Goal: Check status: Check status

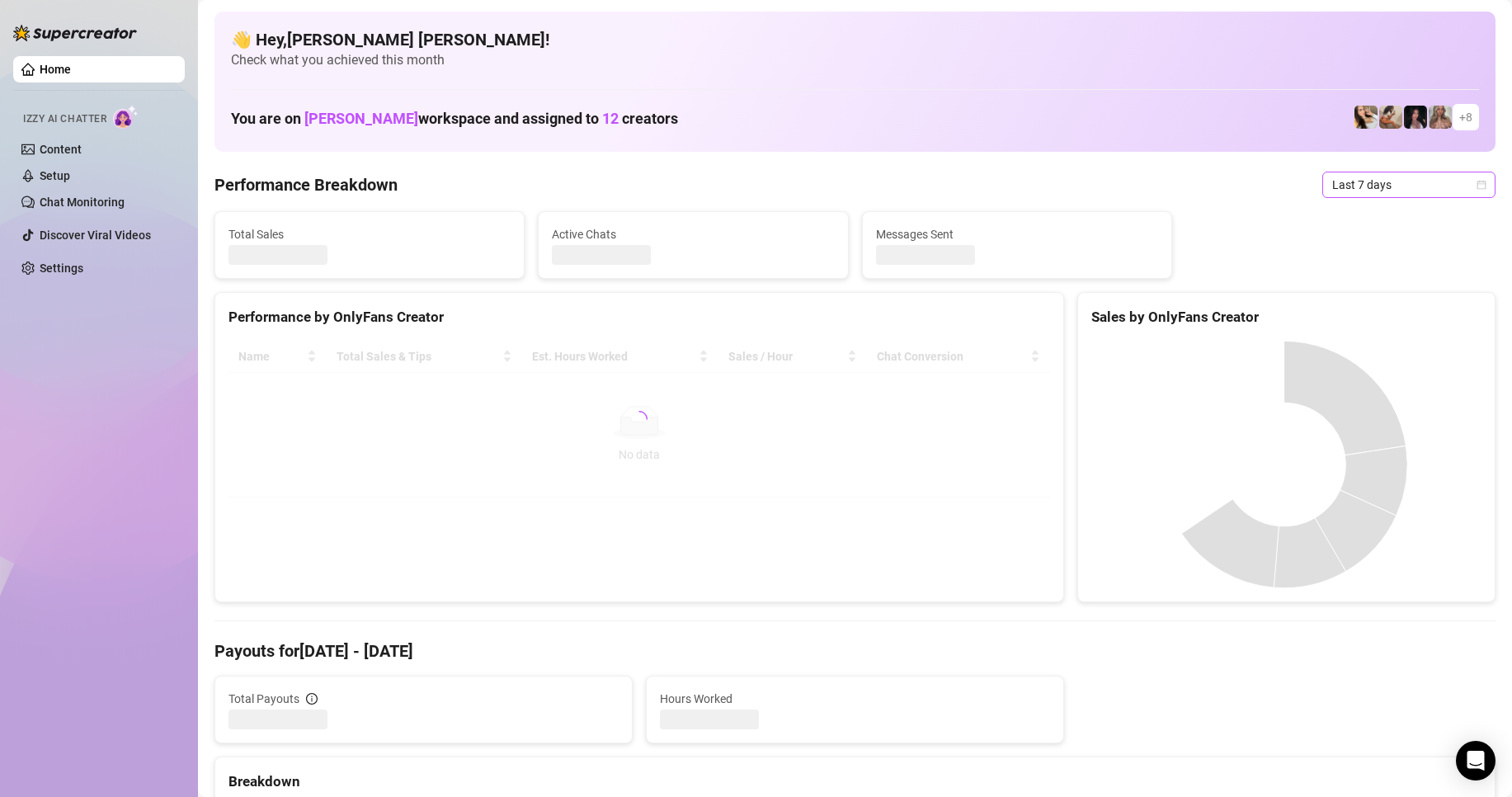
click at [1465, 192] on span "Last 7 days" at bounding box center [1409, 184] width 153 height 25
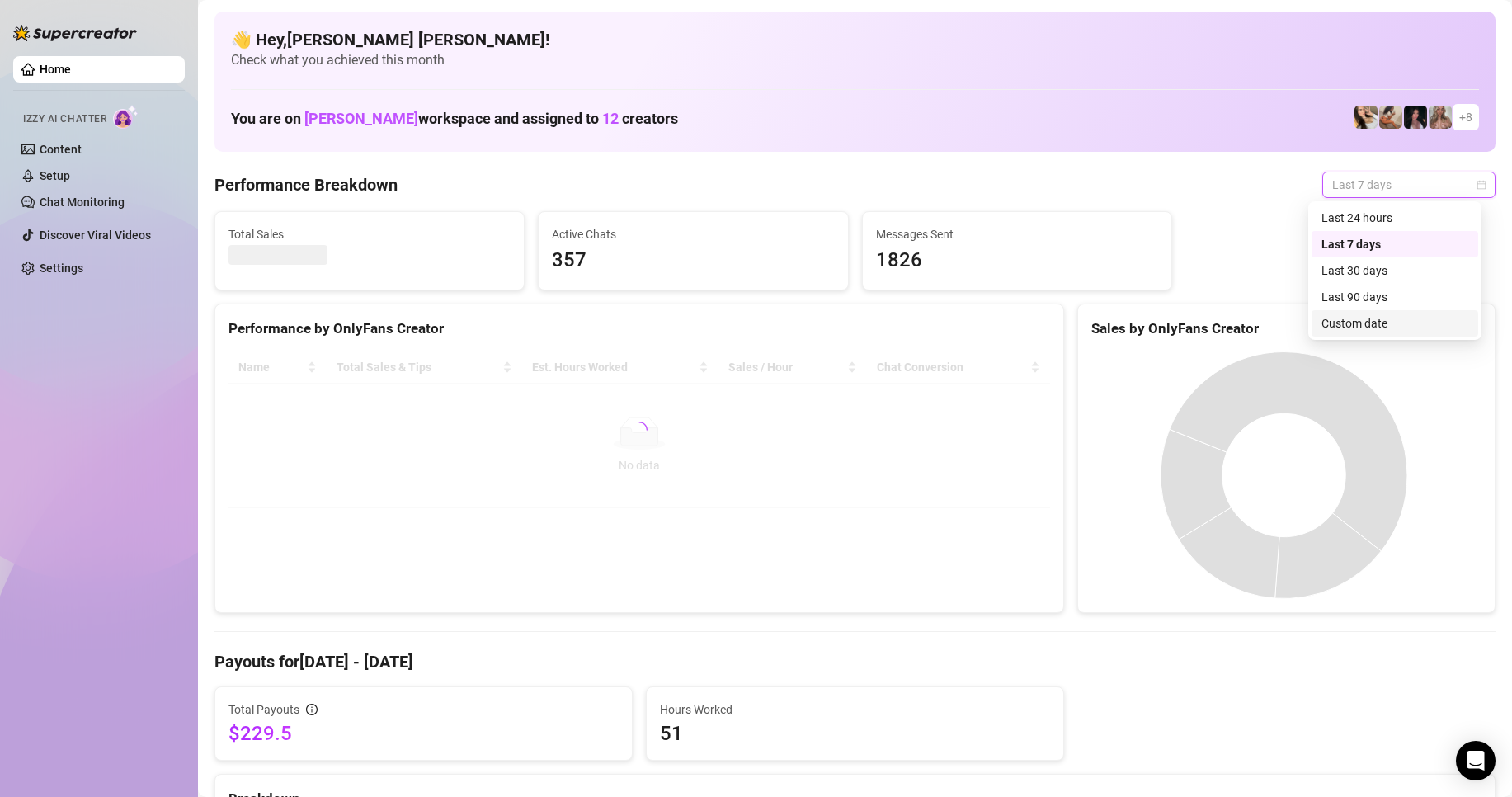
click at [1379, 320] on div "Custom date" at bounding box center [1394, 323] width 147 height 18
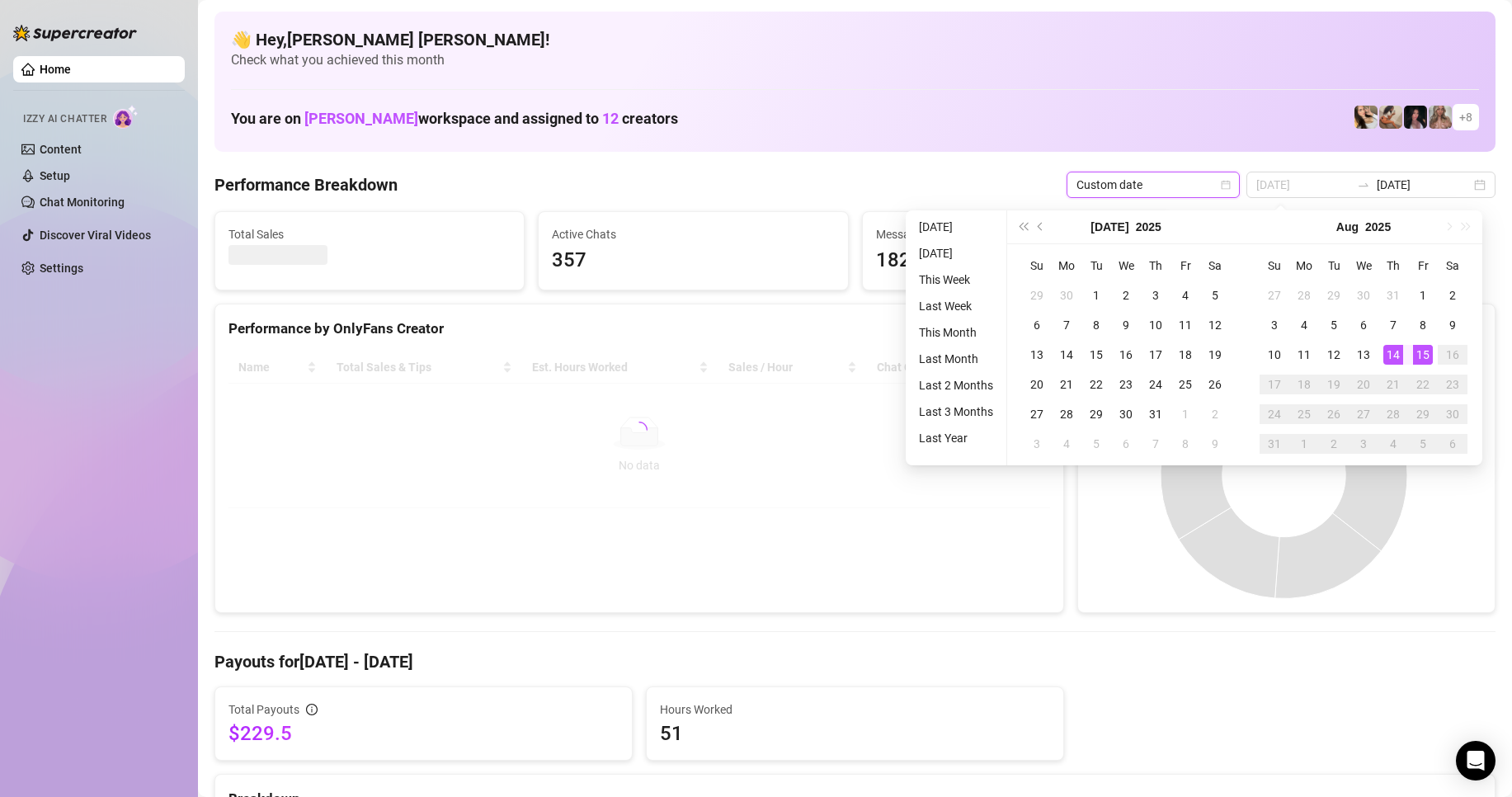
click at [1429, 348] on div "15" at bounding box center [1422, 354] width 20 height 20
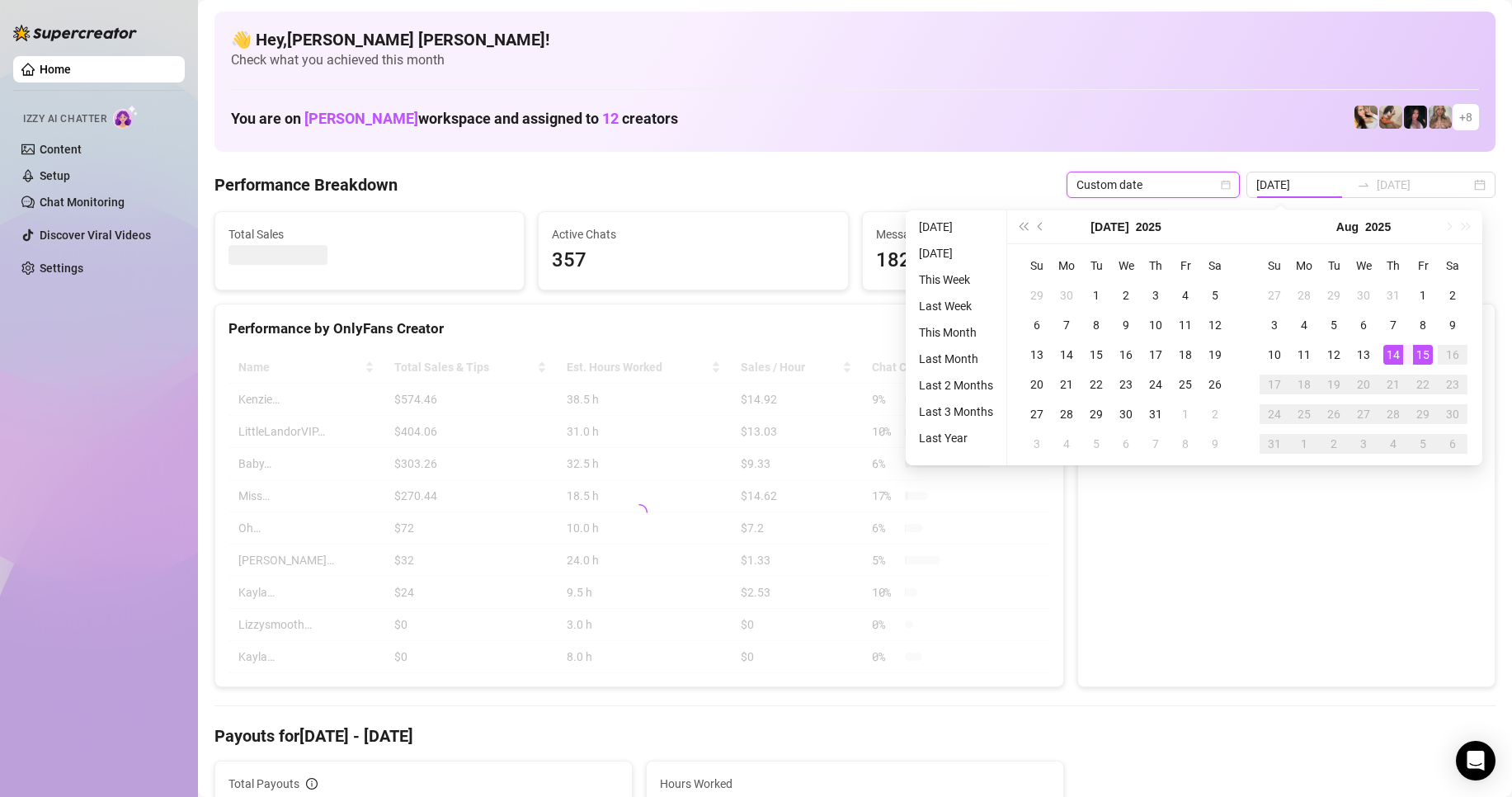
click at [1429, 348] on div "15" at bounding box center [1422, 354] width 20 height 20
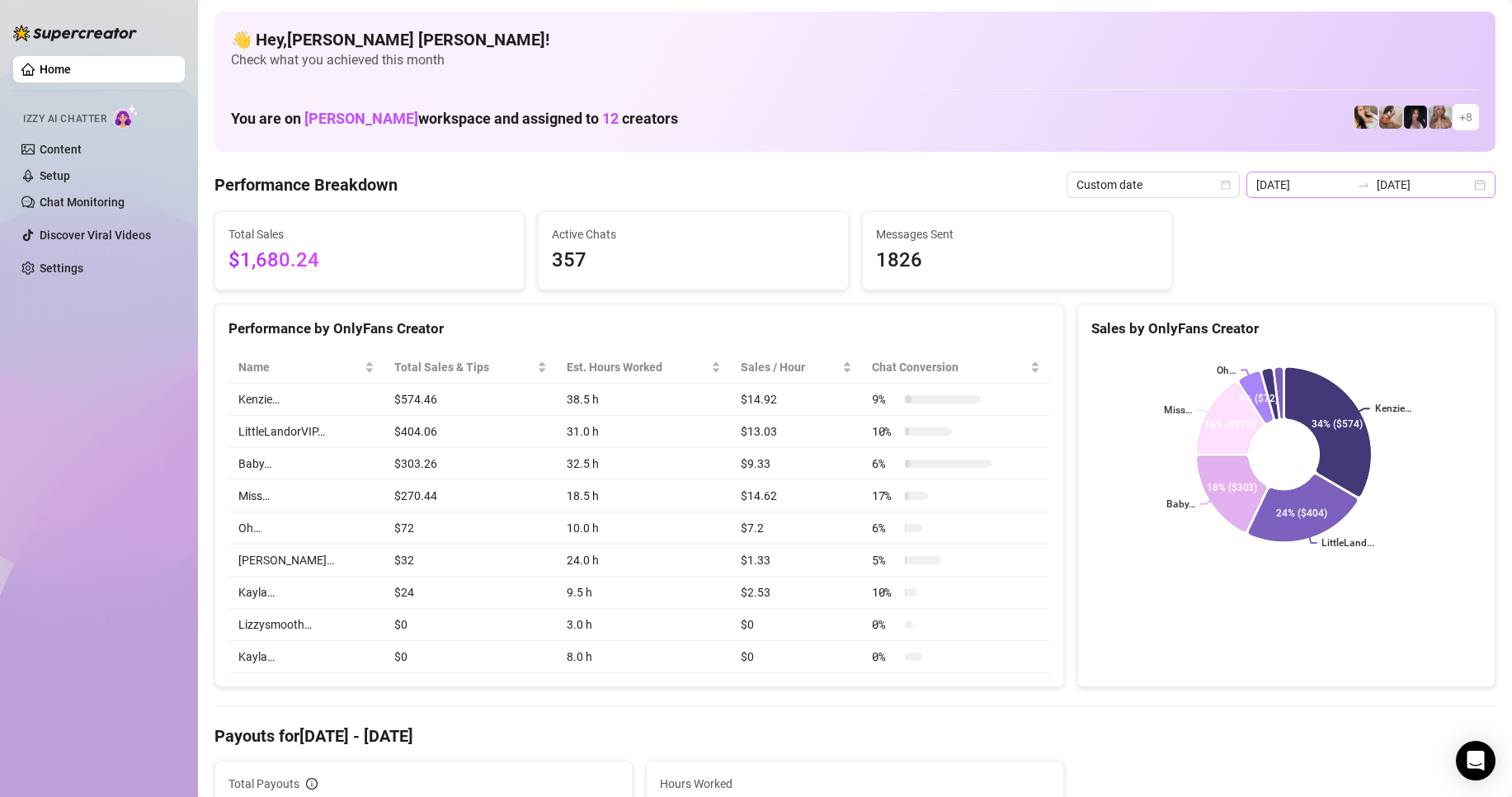
click at [1467, 186] on div "2025-08-08 2025-08-15" at bounding box center [1371, 184] width 249 height 26
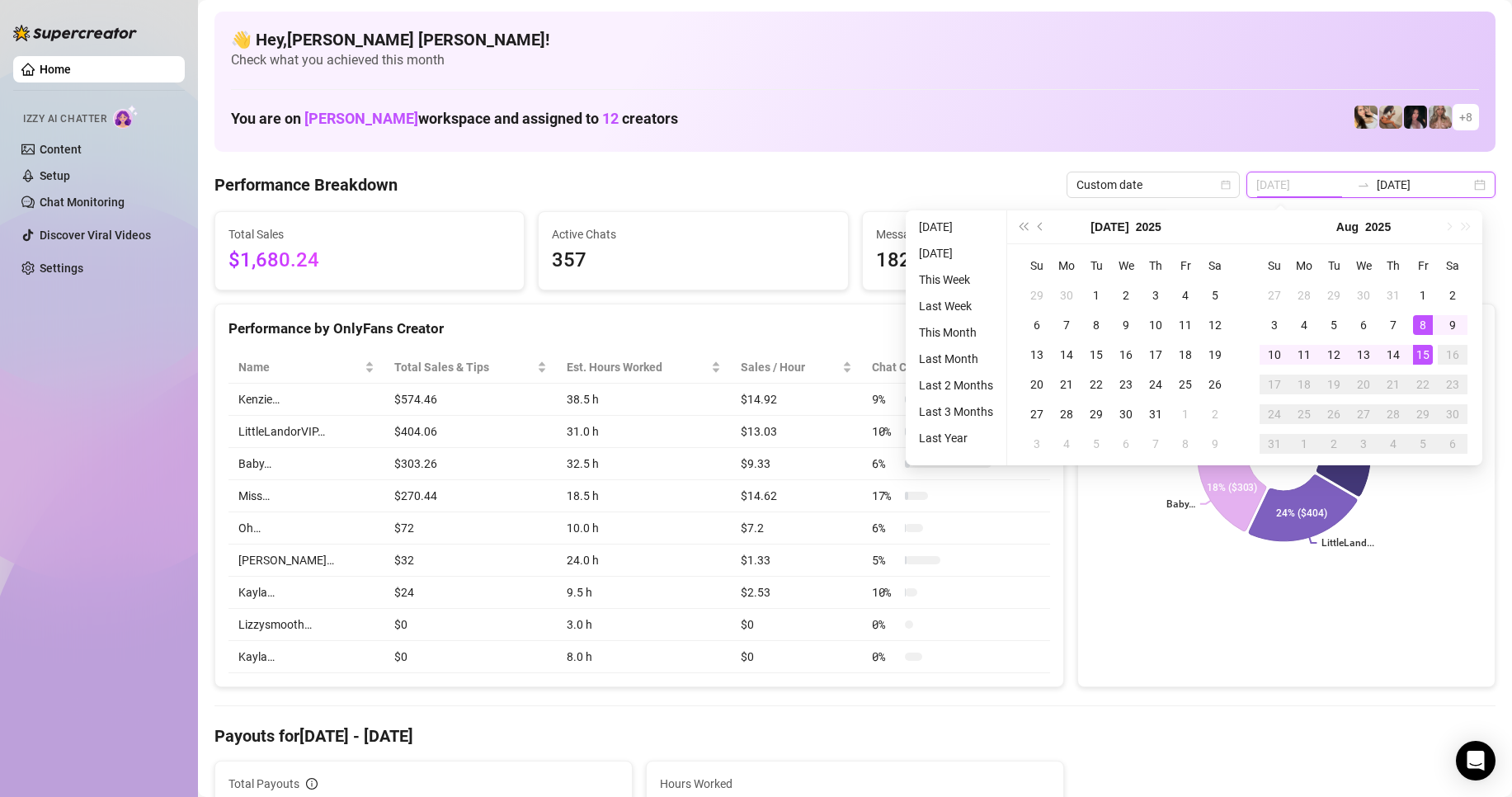
type input "[DATE]"
click at [1426, 358] on div "15" at bounding box center [1422, 354] width 20 height 20
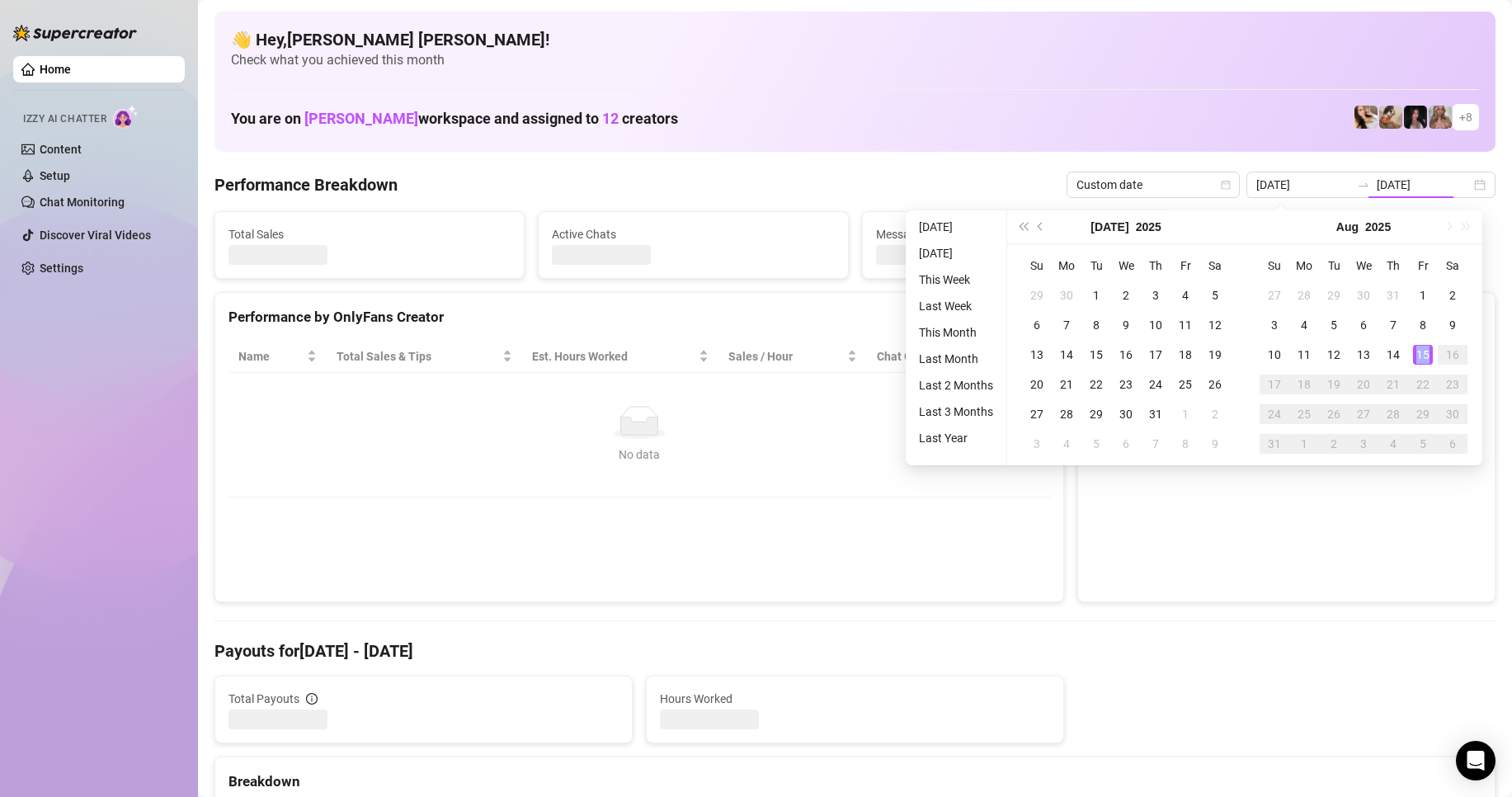
type input "[DATE]"
